Goal: Task Accomplishment & Management: Use online tool/utility

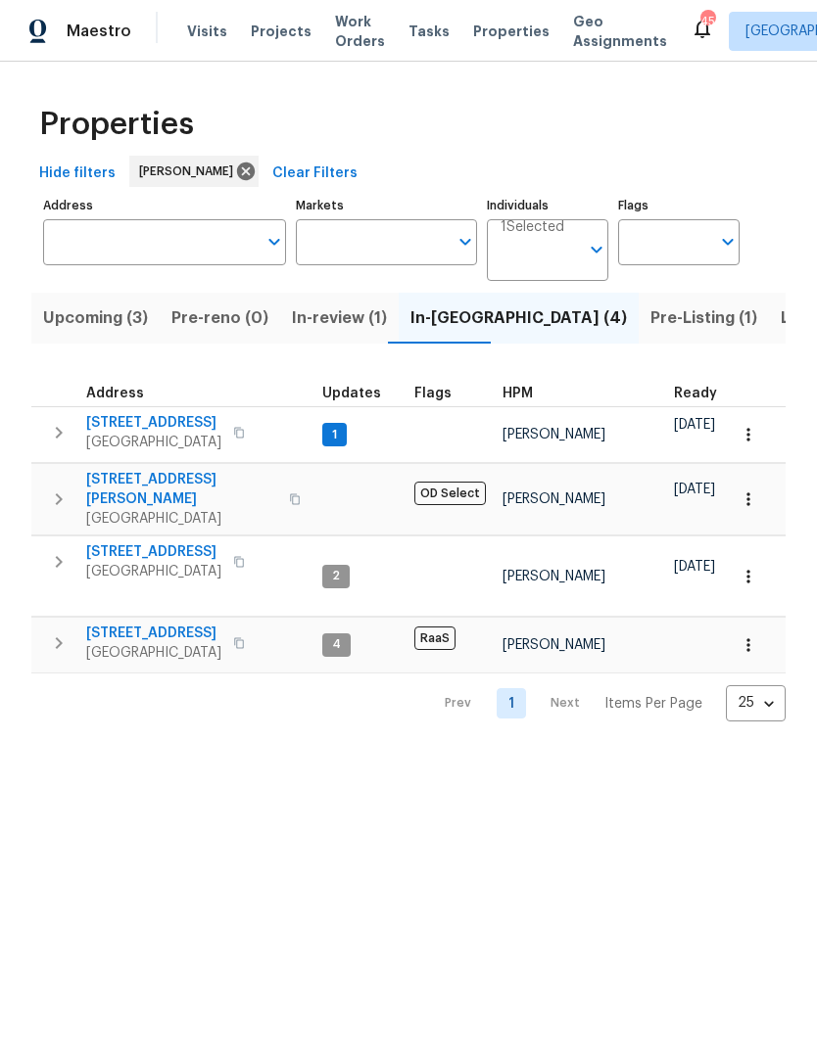
click at [127, 476] on span "2334 Hill N Dale Dr" at bounding box center [181, 489] width 191 height 39
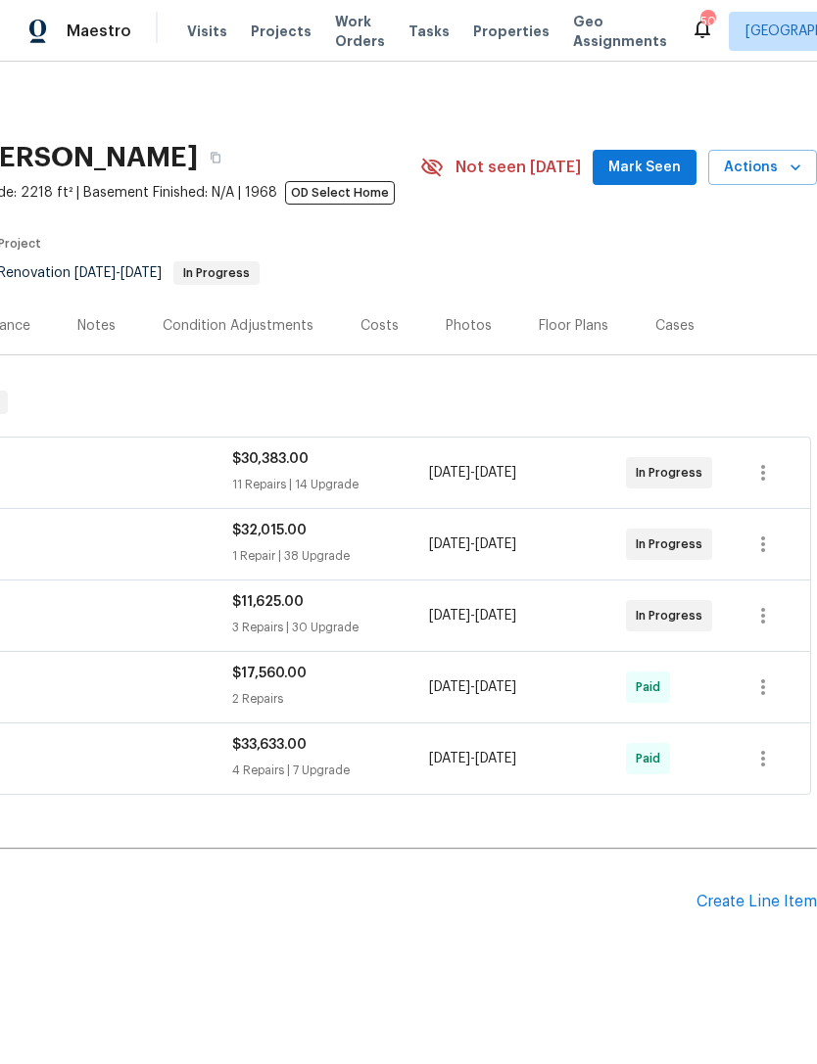
click at [769, 169] on span "Actions" at bounding box center [762, 168] width 77 height 24
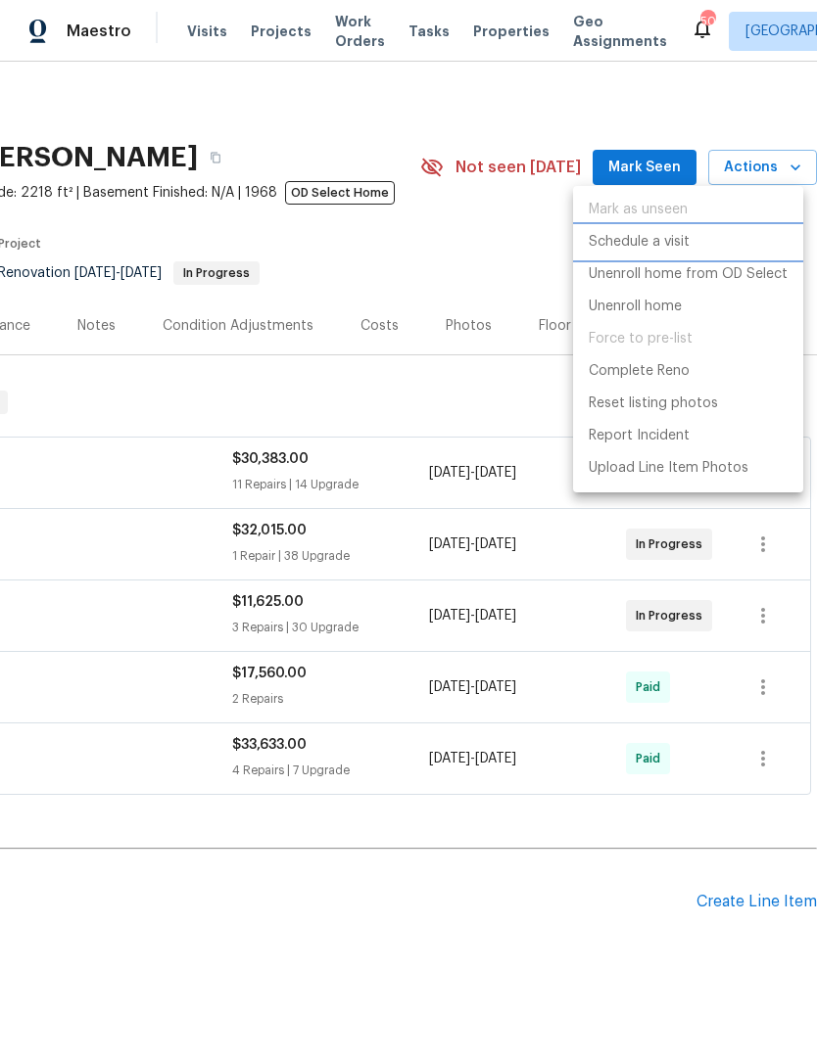
click at [669, 247] on p "Schedule a visit" at bounding box center [638, 242] width 101 height 21
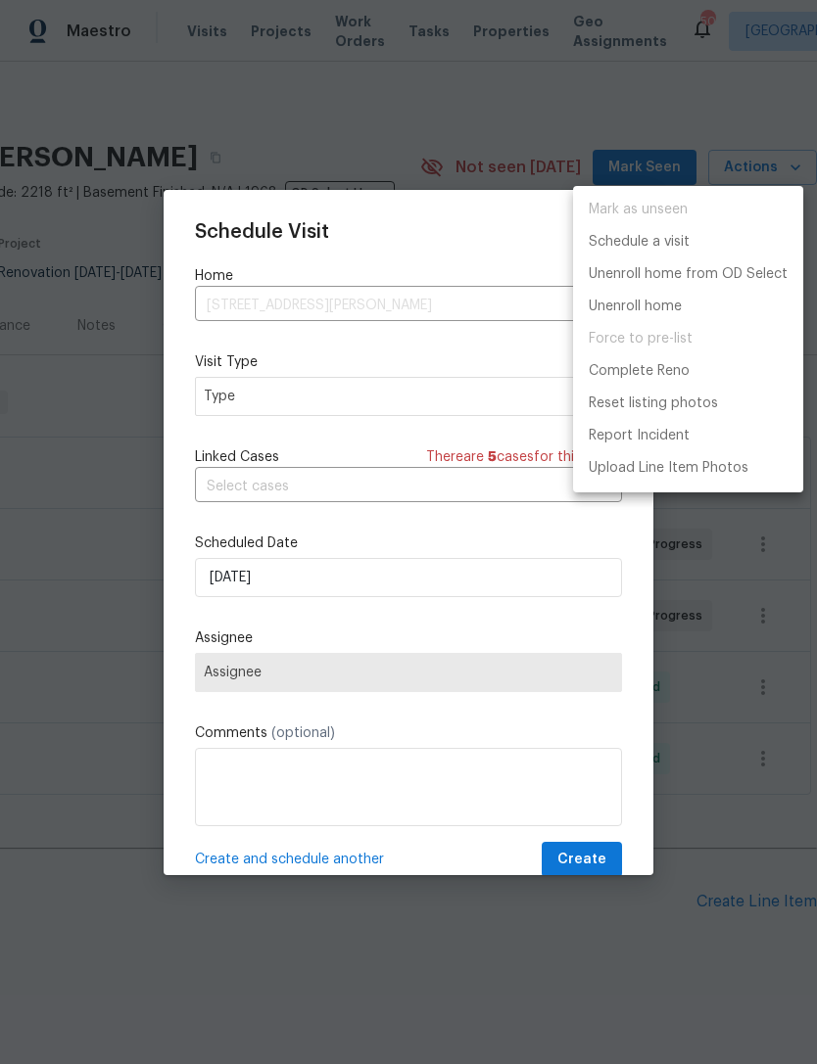
click at [488, 401] on div at bounding box center [408, 532] width 817 height 1064
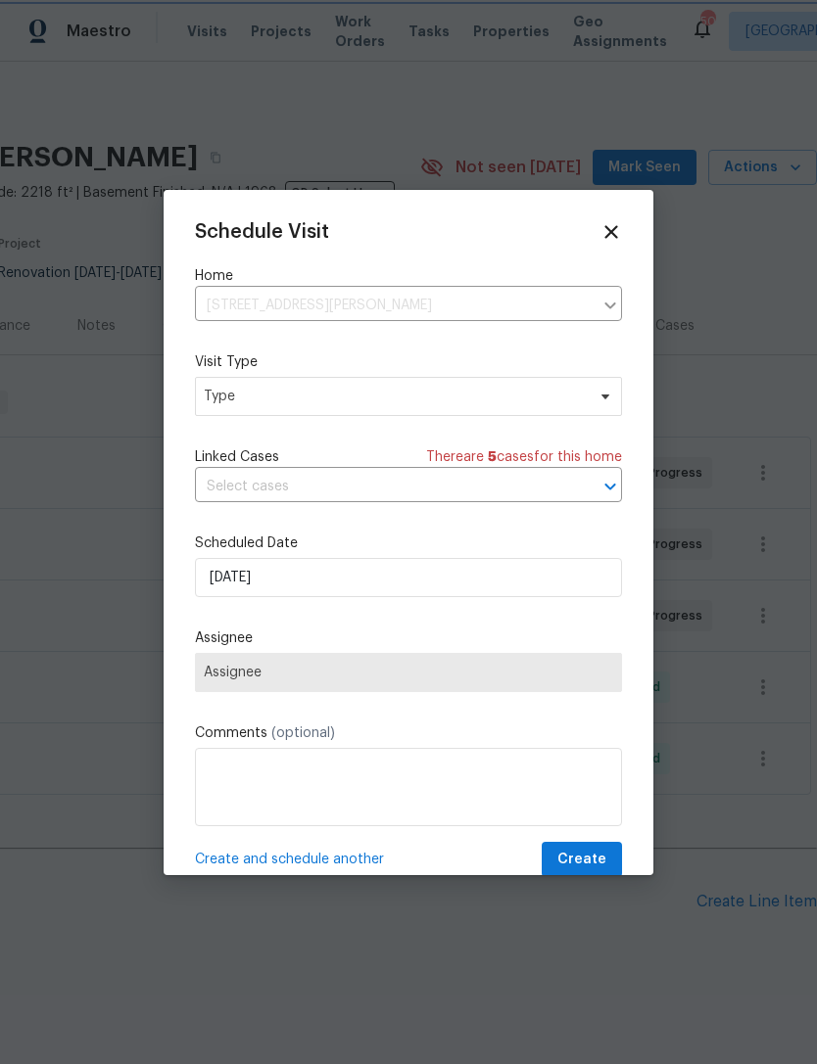
click at [487, 401] on div "Mark as unseen Schedule a visit Unenroll home from OD Select Unenroll home Forc…" at bounding box center [408, 532] width 817 height 1064
click at [515, 400] on span "Type" at bounding box center [394, 397] width 381 height 20
type input "Floor"
click at [255, 486] on div "Floor Plan Scan" at bounding box center [256, 491] width 99 height 20
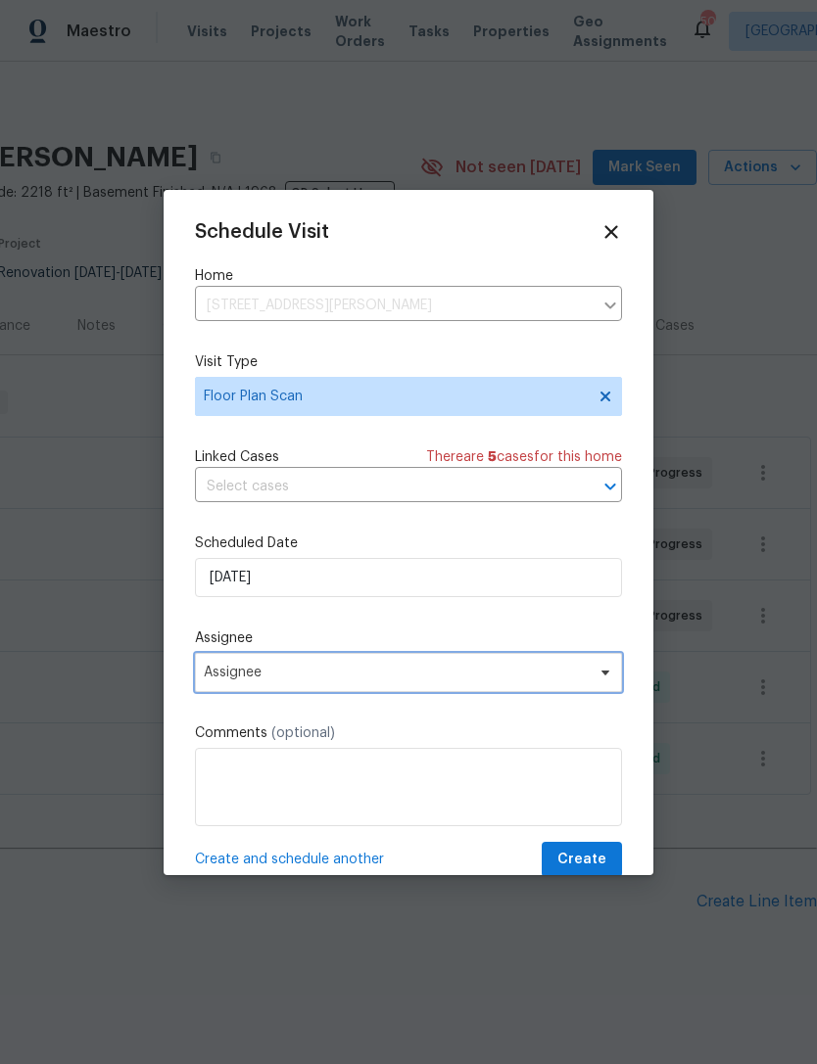
click at [224, 676] on span "Assignee" at bounding box center [396, 673] width 384 height 16
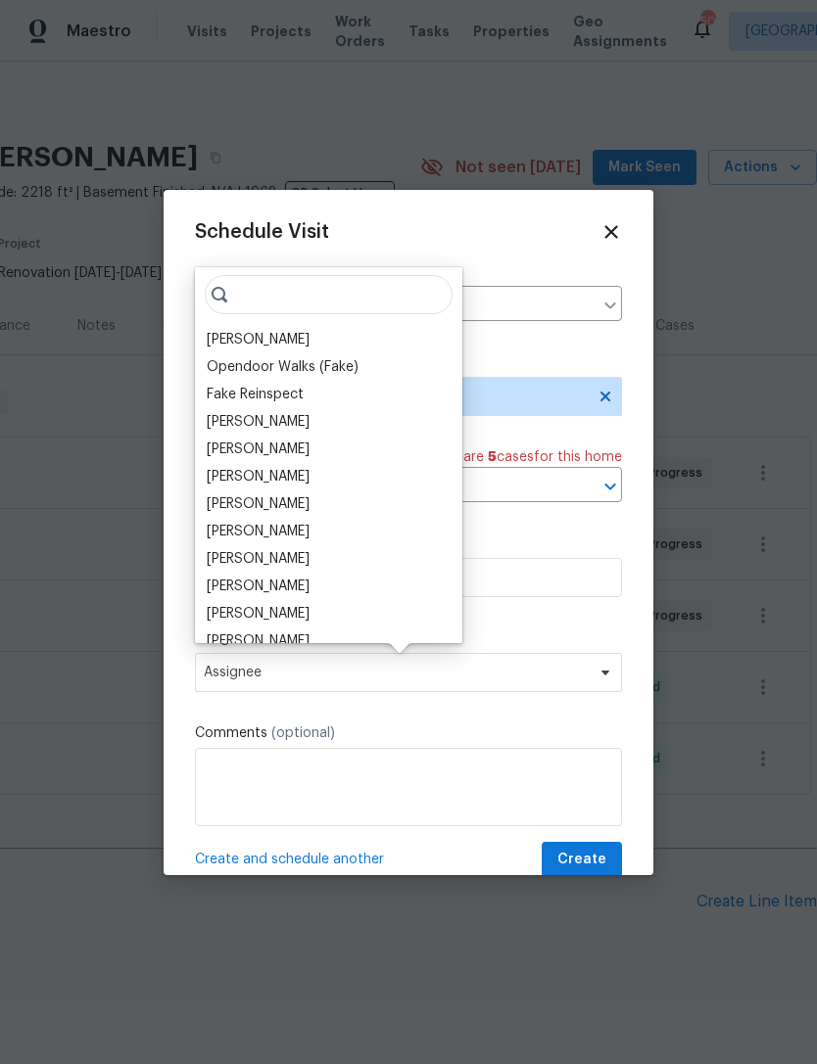
click at [221, 340] on div "[PERSON_NAME]" at bounding box center [258, 340] width 103 height 20
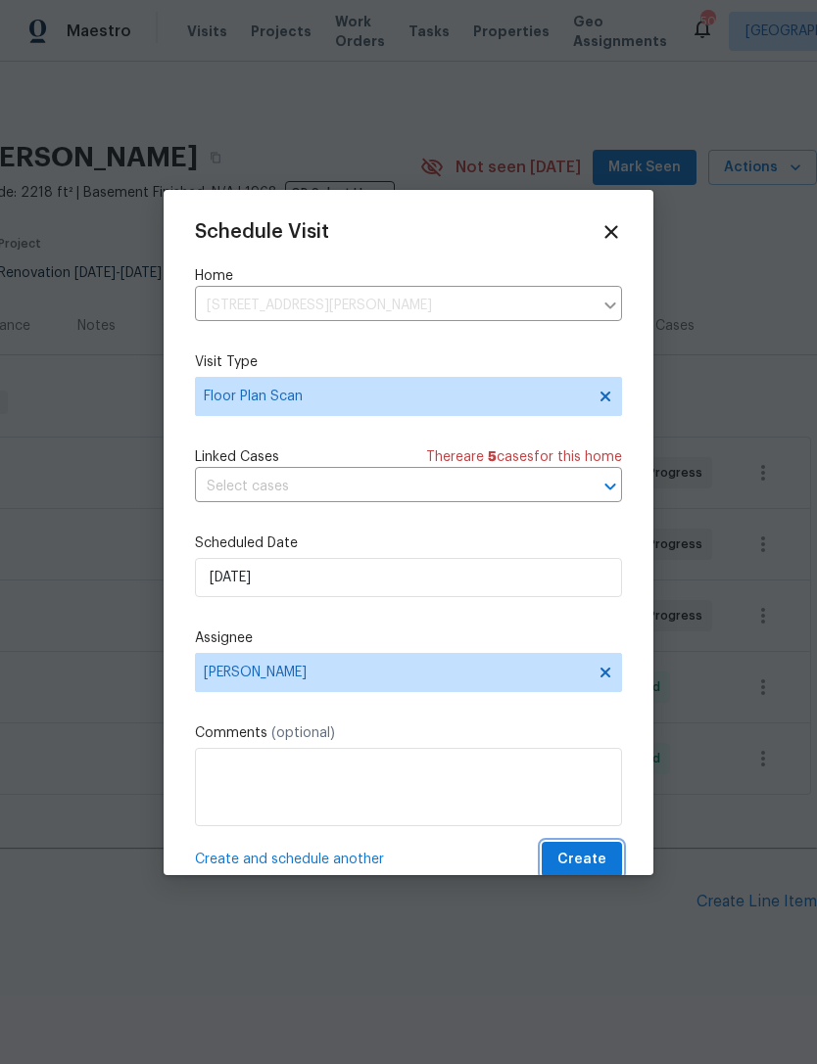
click at [588, 858] on span "Create" at bounding box center [581, 860] width 49 height 24
